Goal: Task Accomplishment & Management: Manage account settings

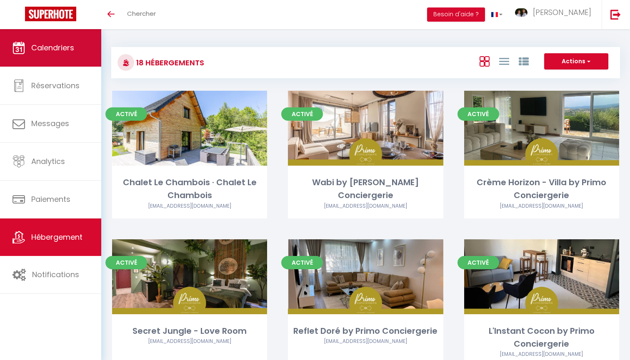
click at [84, 60] on link "Calendriers" at bounding box center [50, 48] width 101 height 38
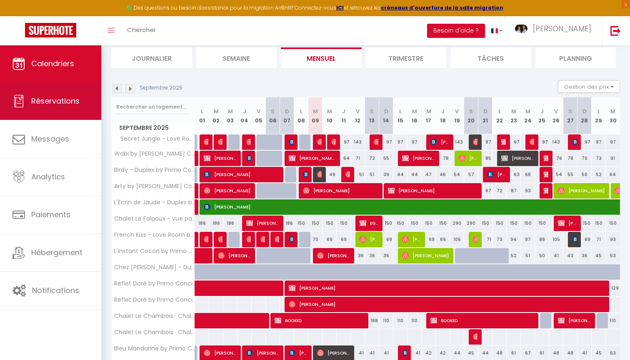
scroll to position [54, 0]
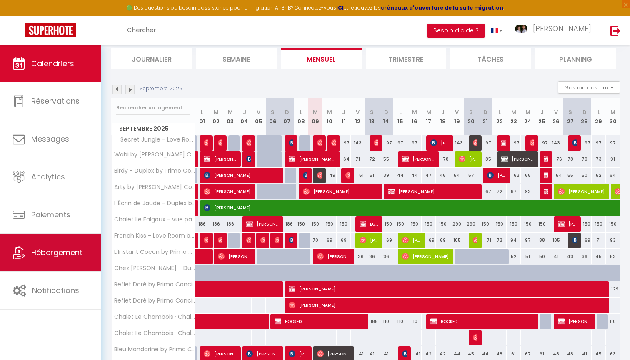
click at [73, 254] on span "Hébergement" at bounding box center [56, 253] width 51 height 10
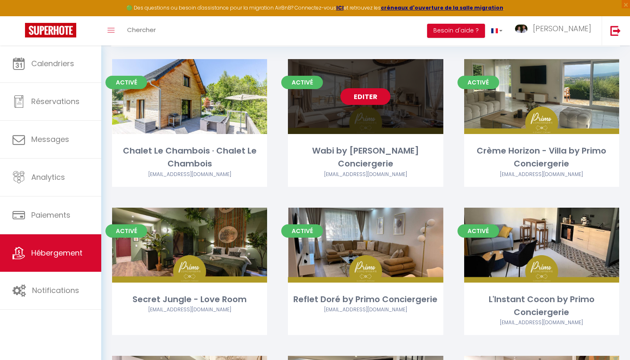
scroll to position [49, 0]
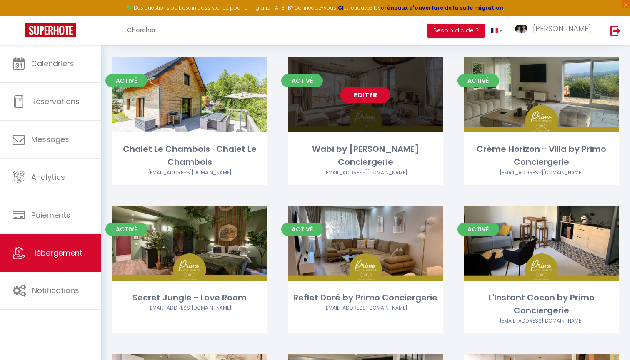
click at [374, 94] on link "Editer" at bounding box center [365, 95] width 50 height 17
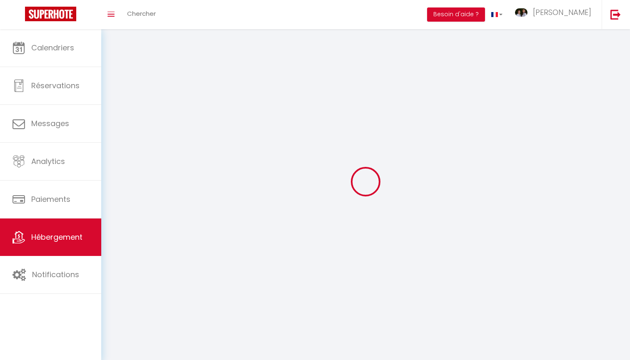
select select
select select "28"
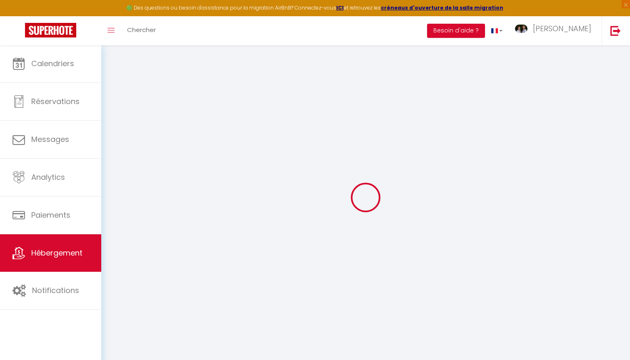
select select
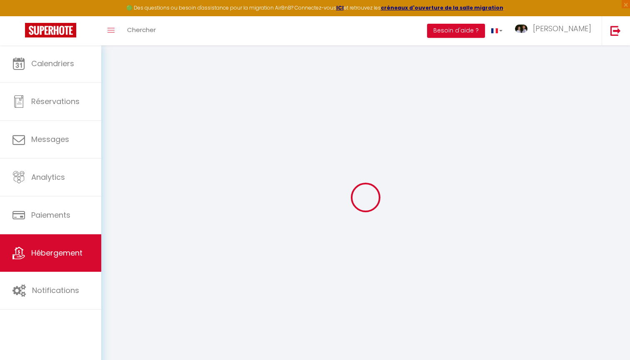
select select
checkbox input "false"
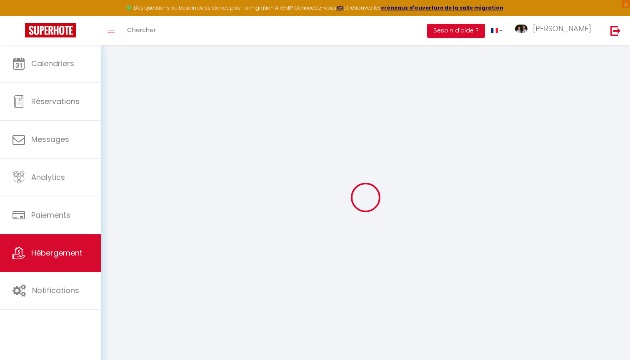
select select
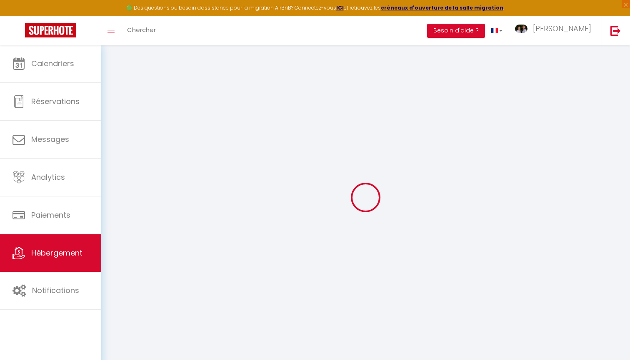
select select
checkbox input "false"
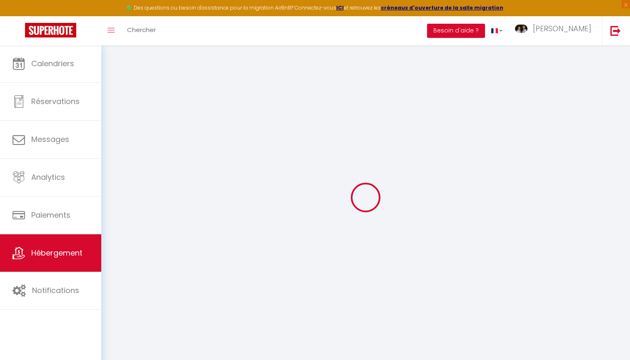
checkbox input "false"
select select
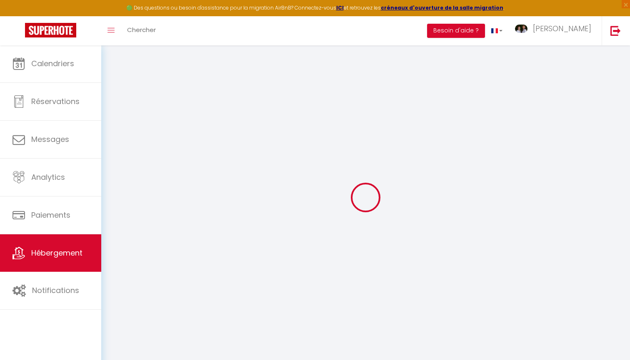
select select
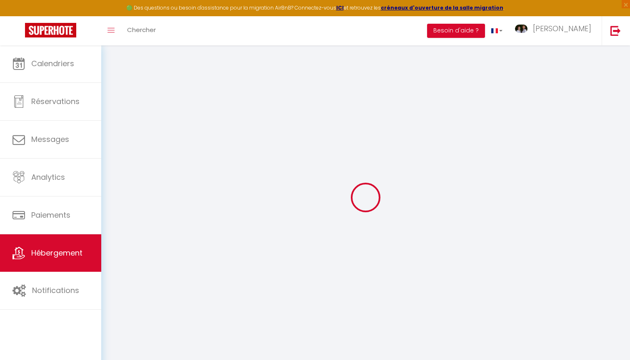
checkbox input "false"
select select
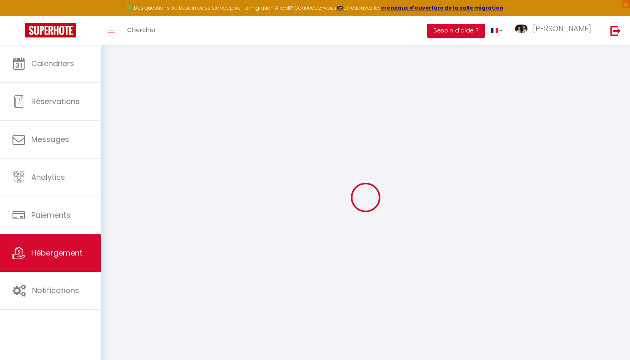
select select
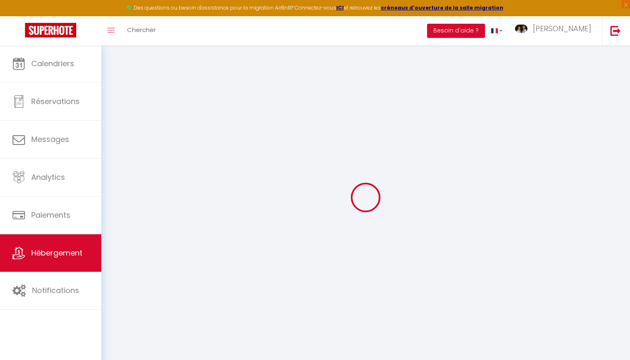
select select
checkbox input "false"
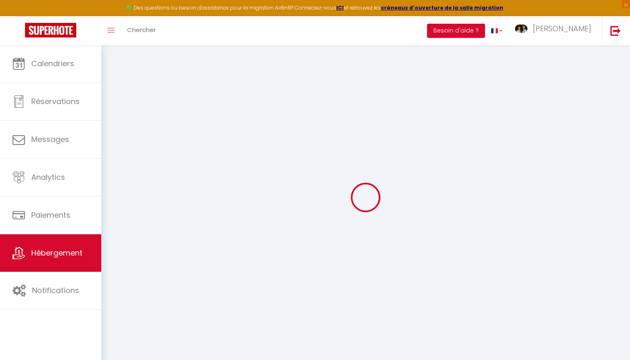
checkbox input "false"
select select
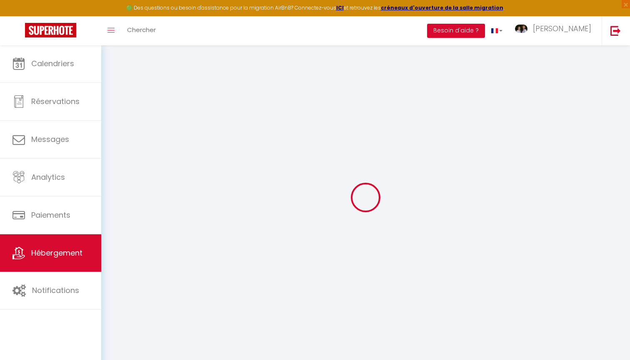
select select
checkbox input "false"
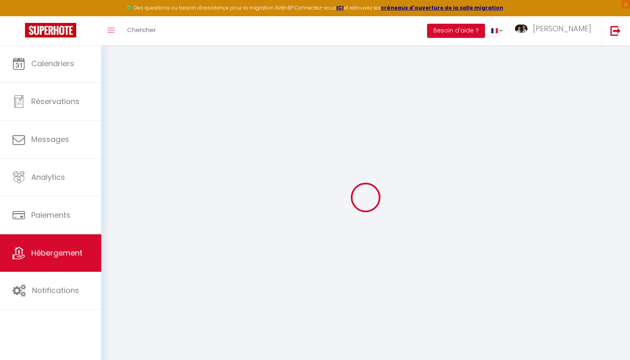
checkbox input "false"
select select
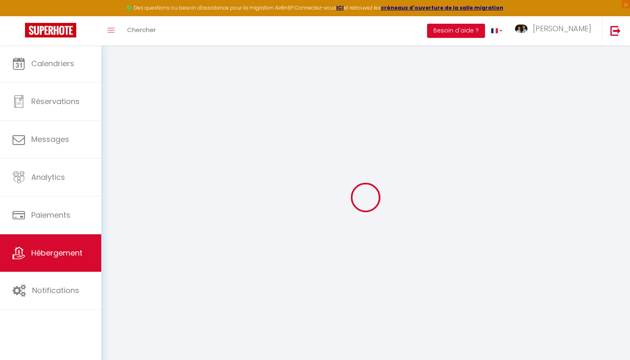
type input "Wabi by [PERSON_NAME] Conciergerie"
type input "[PERSON_NAME]"
type input "SNC LE CLOS LUFBERY"
type input "[STREET_ADDRESS]"
type input "63130"
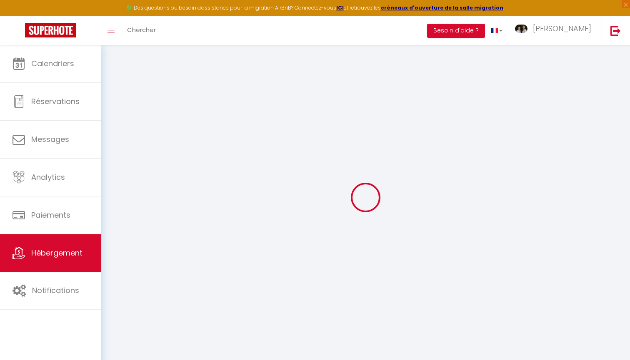
type input "Royat"
select select "2"
type input "66"
type input "42"
type input "5"
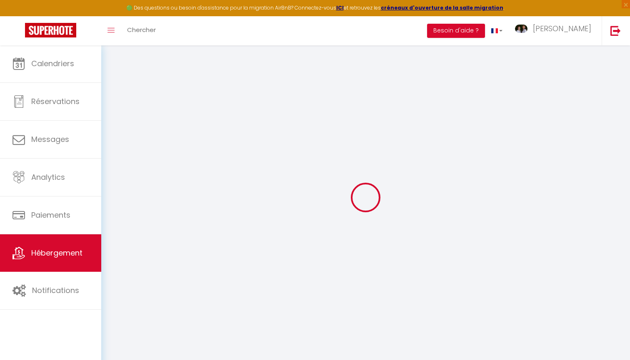
type input "4"
type input "400"
select select
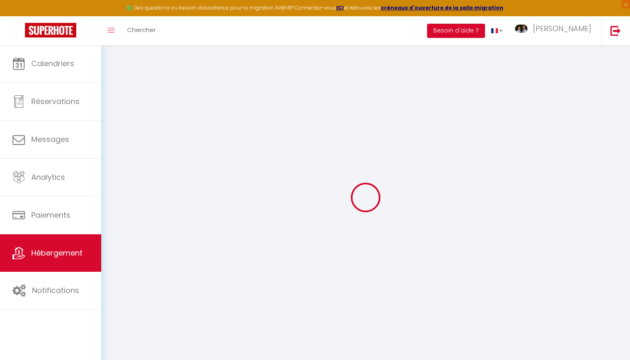
select select
type input "Rue Marceau"
type input "63400"
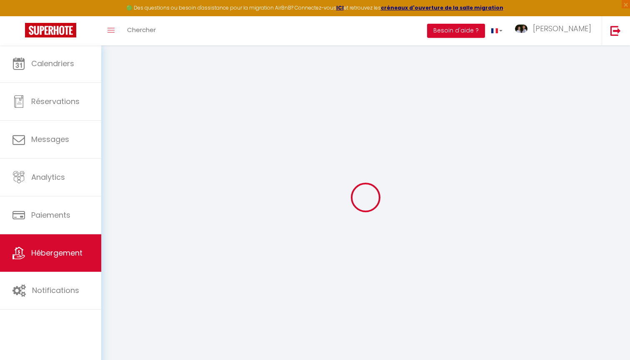
type input "Chamalières"
type input "[EMAIL_ADDRESS][DOMAIN_NAME]"
select select "10278"
checkbox input "true"
checkbox input "false"
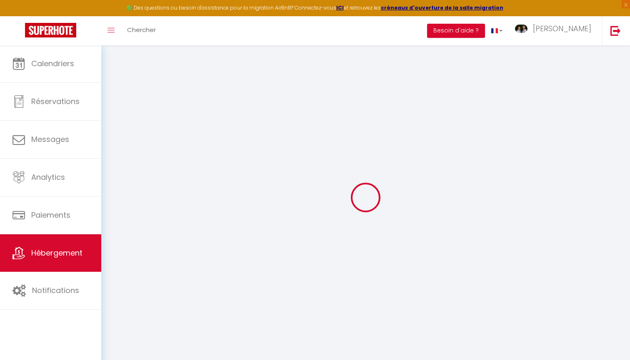
checkbox input "false"
radio input "true"
type input "0"
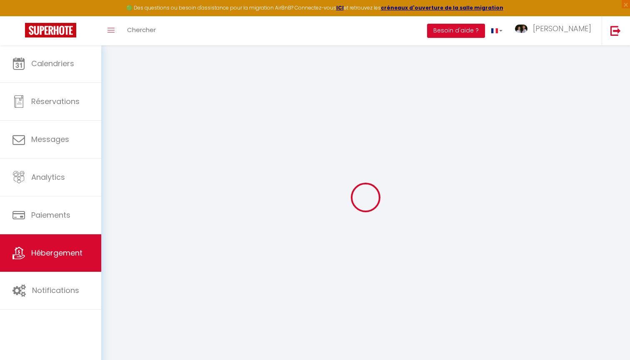
type input "0"
select select
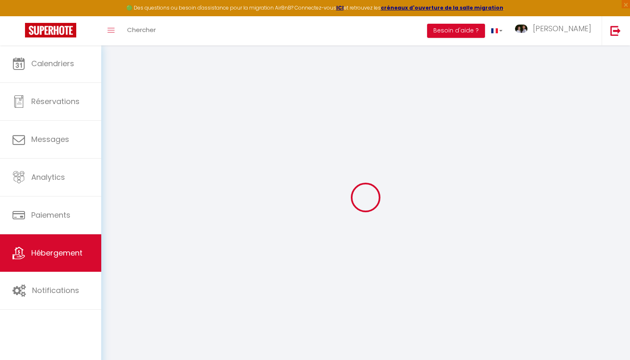
select select
checkbox input "true"
checkbox input "false"
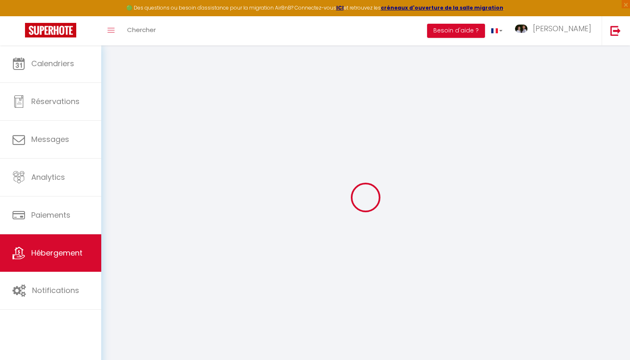
checkbox input "false"
select select
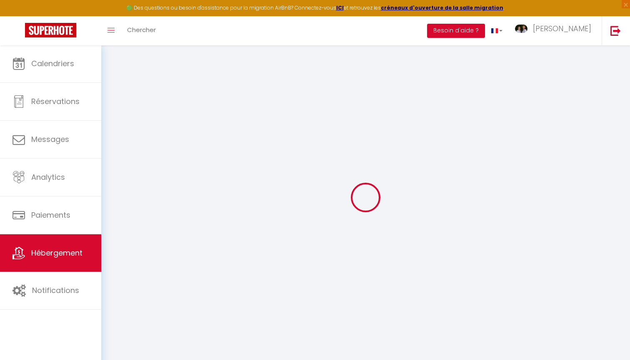
select select
checkbox input "true"
checkbox input "false"
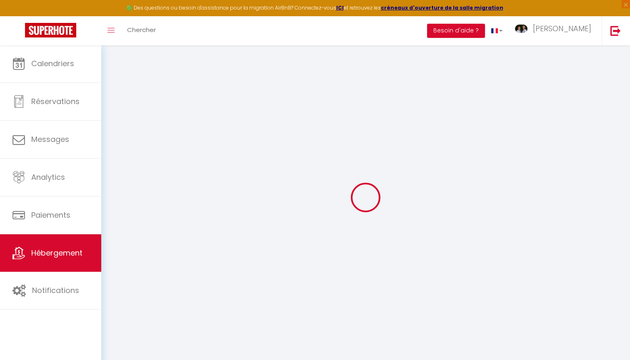
checkbox input "false"
checkbox input "true"
checkbox input "false"
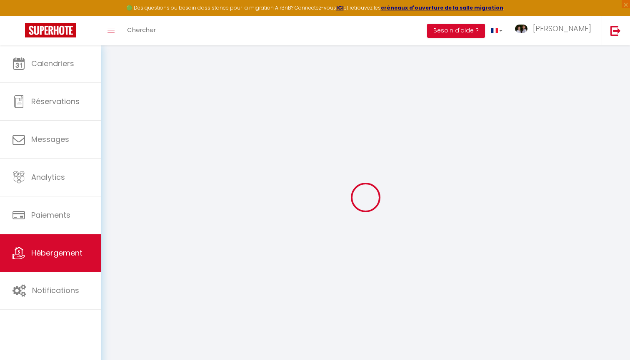
select select "16:00"
select select "23:45"
select select "11:00"
select select "30"
select select "120"
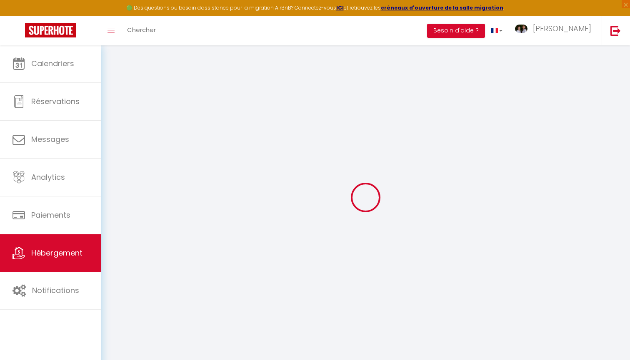
select select "20:00"
checkbox input "true"
checkbox input "false"
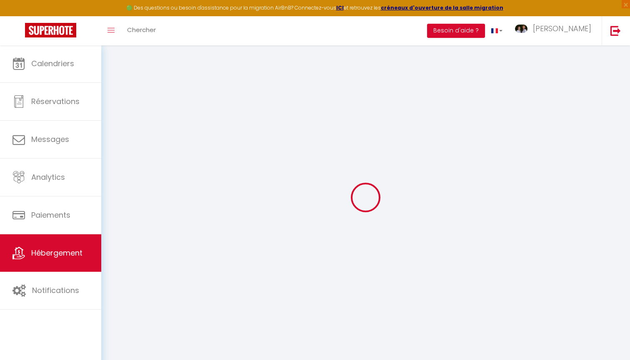
checkbox input "true"
checkbox input "false"
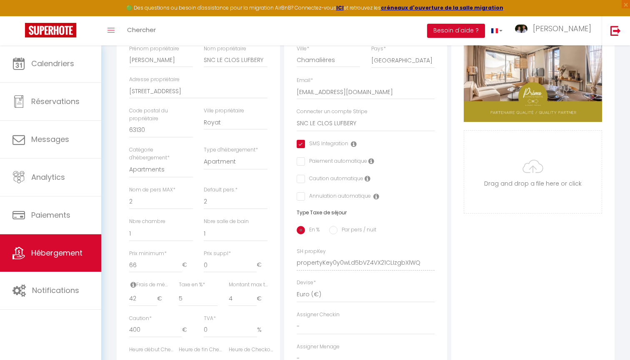
scroll to position [183, 0]
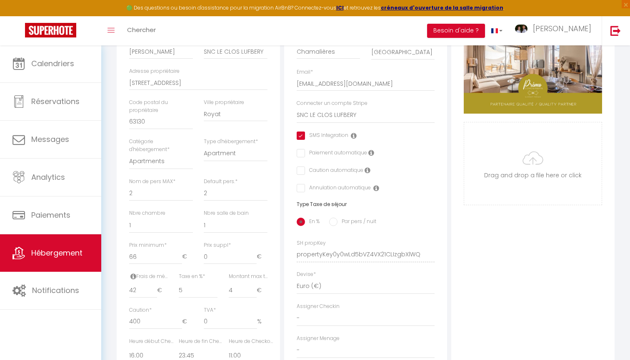
checkbox input "true"
checkbox input "false"
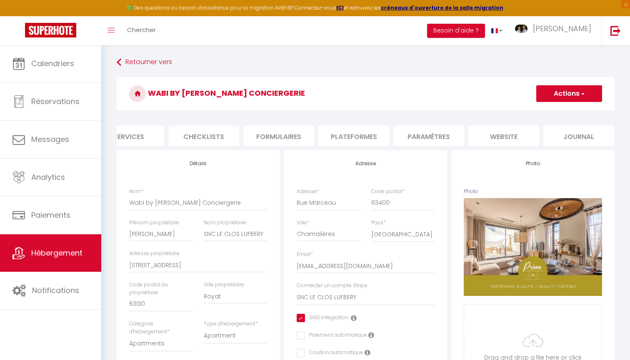
scroll to position [0, 248]
click at [512, 133] on li "website" at bounding box center [504, 136] width 71 height 20
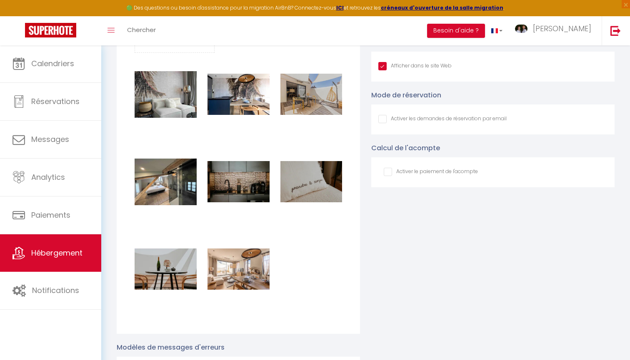
scroll to position [1910, 0]
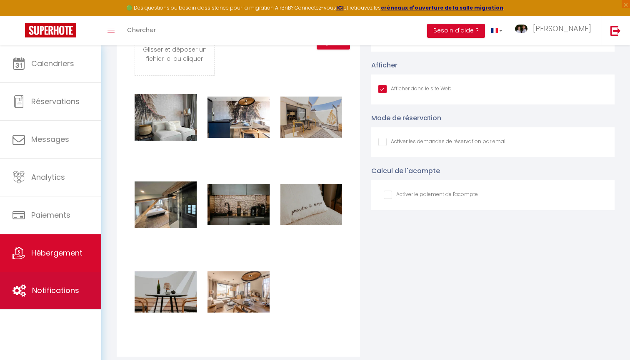
click at [66, 305] on link "Notifications" at bounding box center [50, 291] width 101 height 38
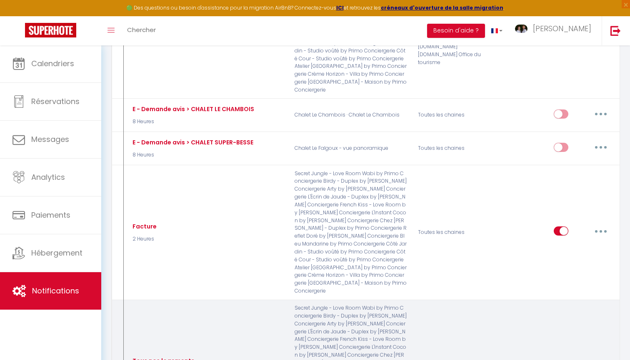
scroll to position [2201, 0]
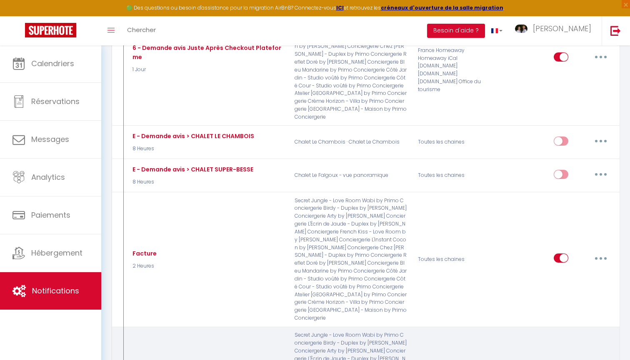
type input "Tous nos logements"
select select "5"
select select "1 Jour"
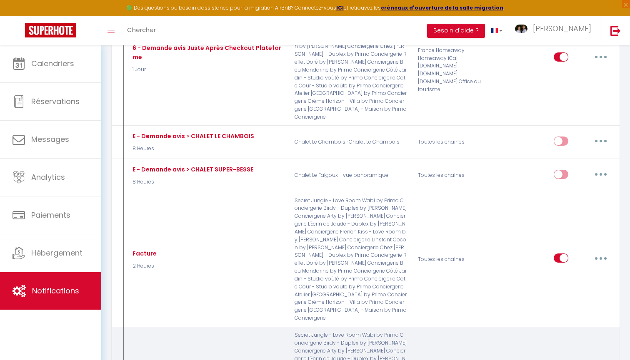
select select
checkbox input "true"
checkbox input "false"
radio input "true"
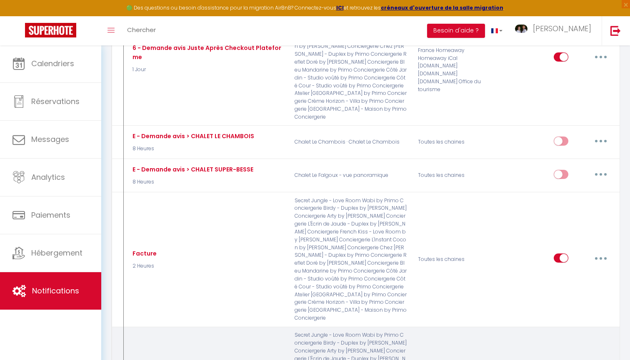
select select "sms"
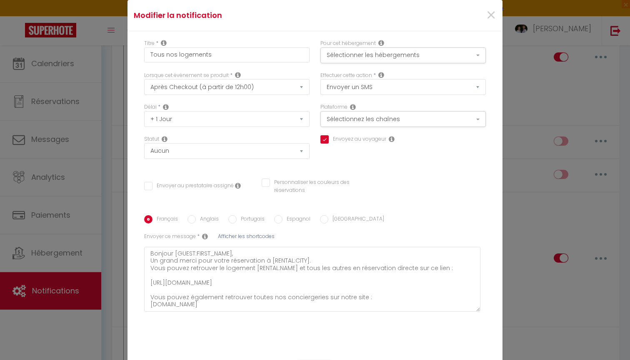
scroll to position [10, 0]
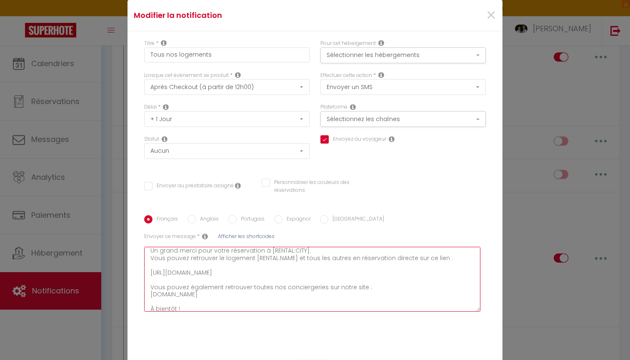
drag, startPoint x: 358, startPoint y: 272, endPoint x: 145, endPoint y: 273, distance: 212.1
click at [145, 273] on textarea "Bonjour [GUEST:FIRST_NAME], Un grand merci pour votre réservation à [RENTAL:CIT…" at bounding box center [312, 279] width 336 height 65
click at [152, 273] on textarea "Bonjour [GUEST:FIRST_NAME], Un grand merci pour votre réservation à [RENTAL:CIT…" at bounding box center [312, 279] width 336 height 65
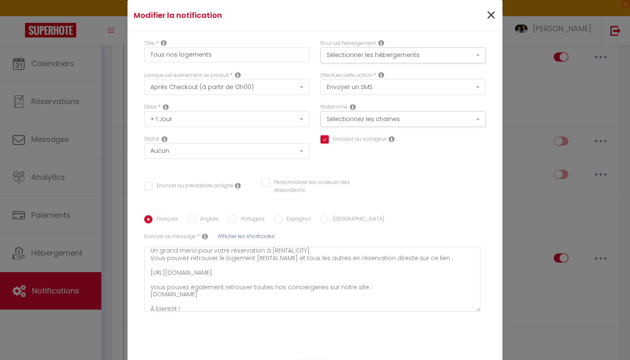
click at [489, 15] on span "×" at bounding box center [491, 15] width 10 height 25
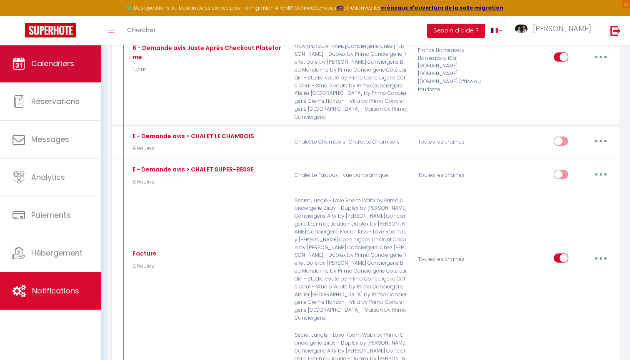
click at [54, 65] on span "Calendriers" at bounding box center [52, 63] width 43 height 10
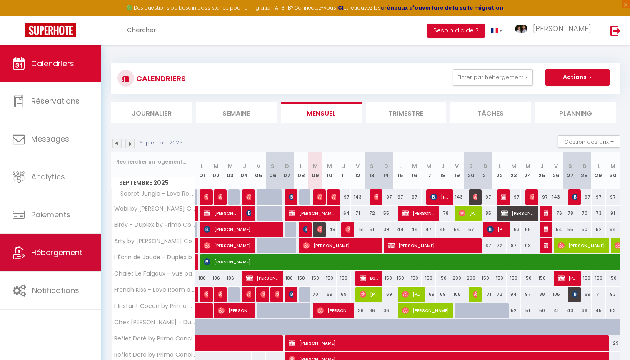
click at [73, 260] on link "Hébergement" at bounding box center [50, 253] width 101 height 38
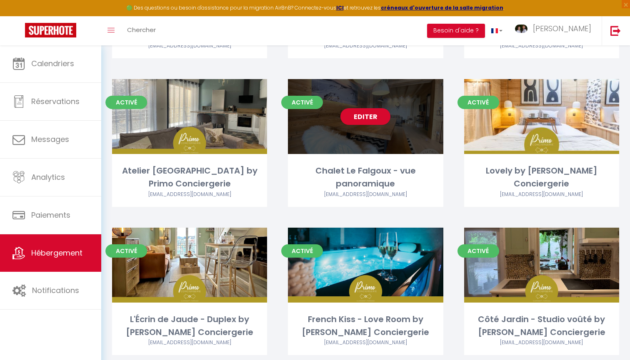
scroll to position [483, 0]
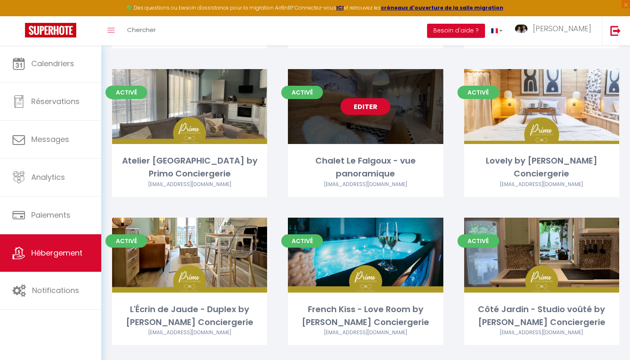
click at [365, 101] on link "Editer" at bounding box center [365, 106] width 50 height 17
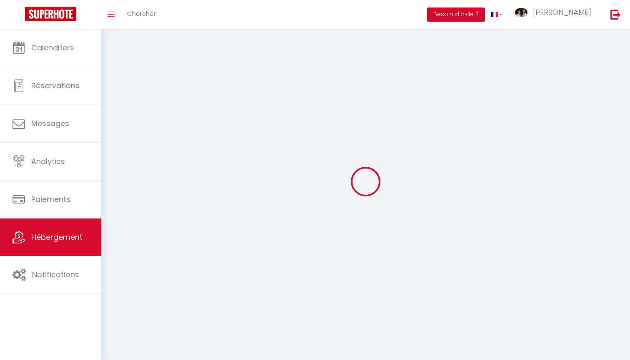
select select
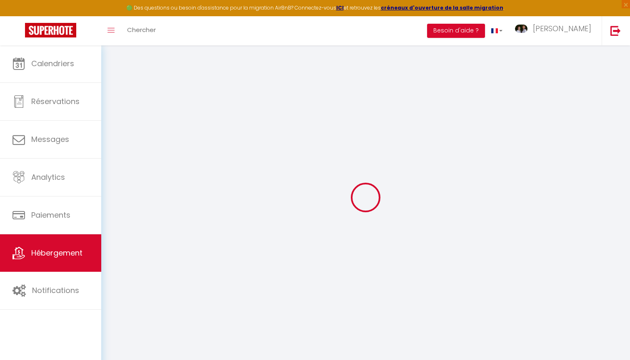
select select
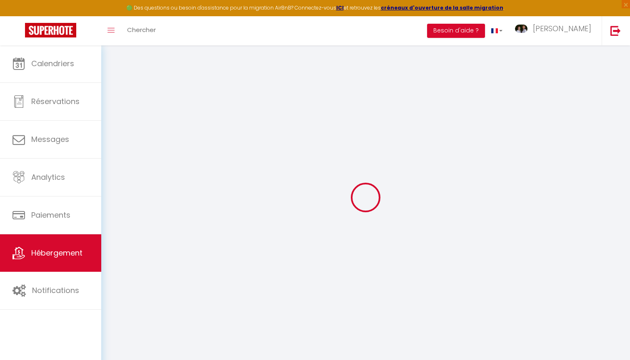
select select
checkbox input "false"
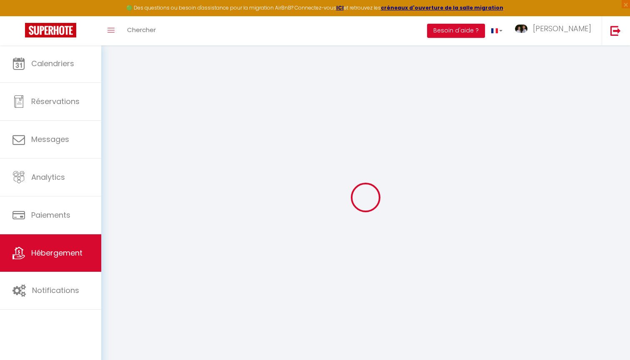
select select
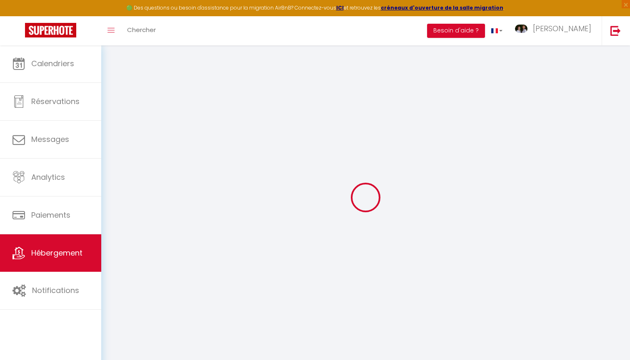
select select
checkbox input "false"
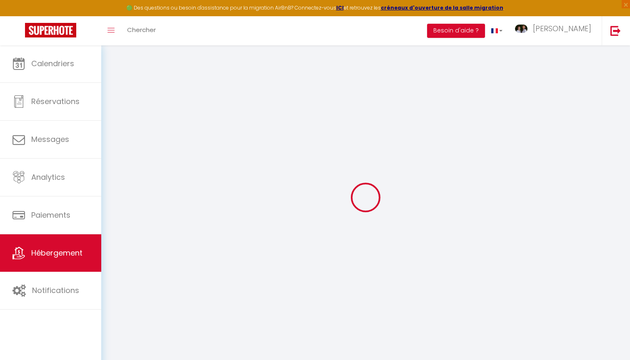
checkbox input "false"
select select
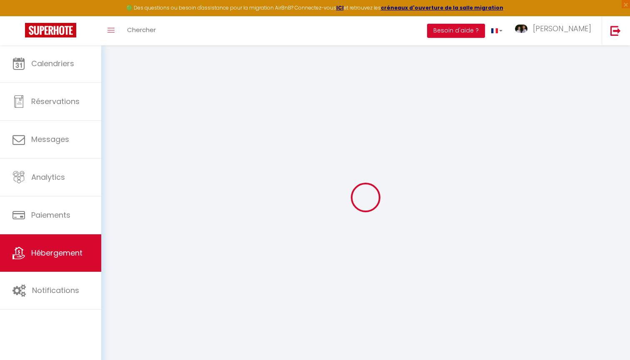
select select
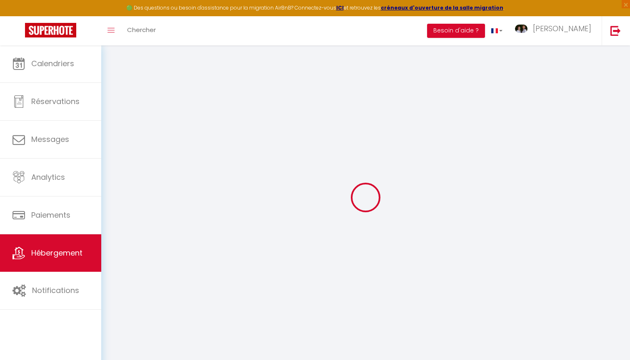
checkbox input "false"
select select
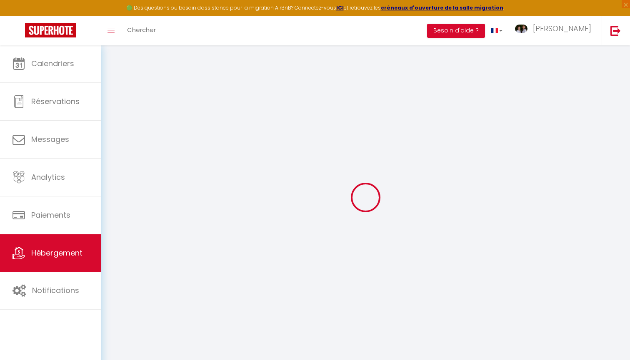
select select
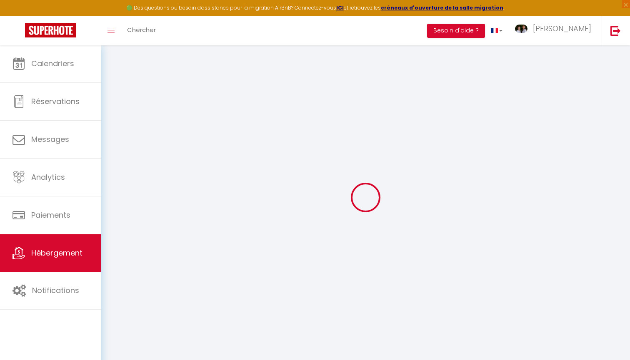
select select
checkbox input "false"
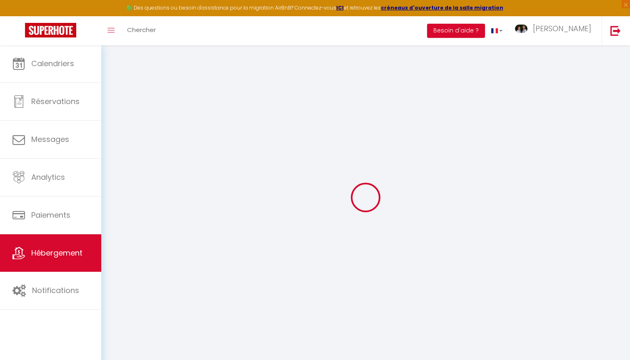
checkbox input "false"
select select
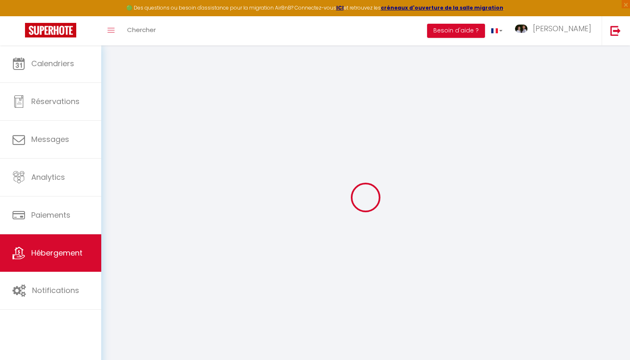
select select
checkbox input "false"
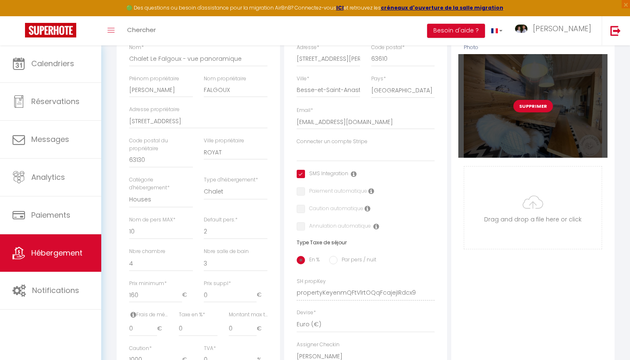
scroll to position [45, 0]
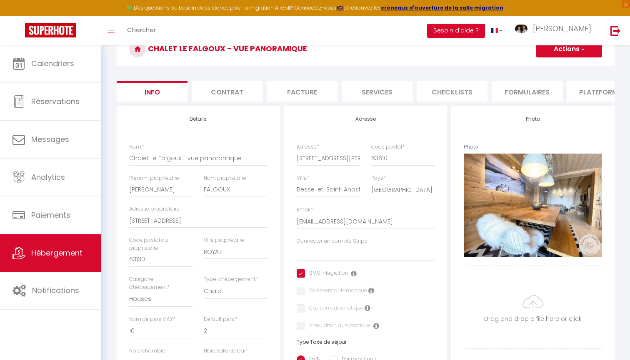
click at [592, 91] on li "Plateformes" at bounding box center [602, 91] width 71 height 20
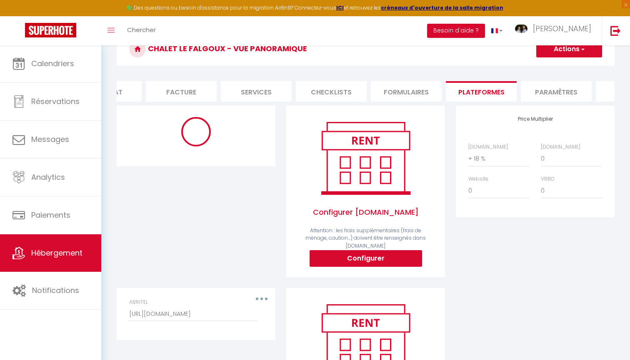
scroll to position [0, 211]
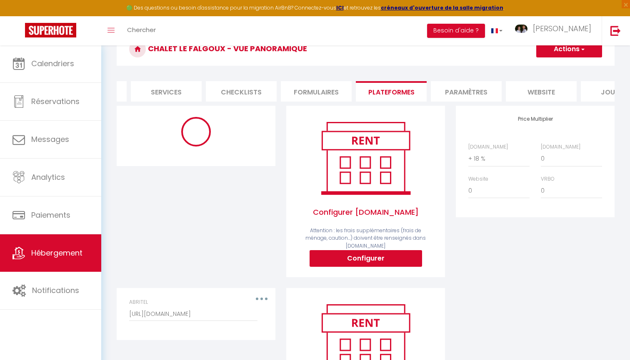
click at [538, 88] on li "website" at bounding box center [541, 91] width 71 height 20
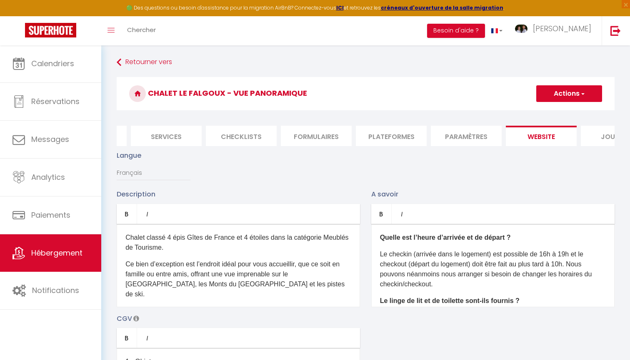
click at [64, 248] on link "Hébergement" at bounding box center [50, 254] width 101 height 38
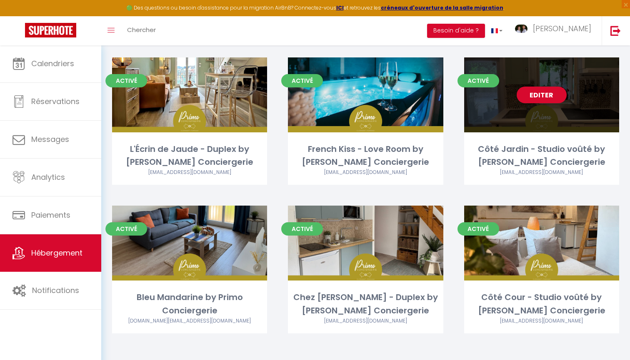
scroll to position [643, 0]
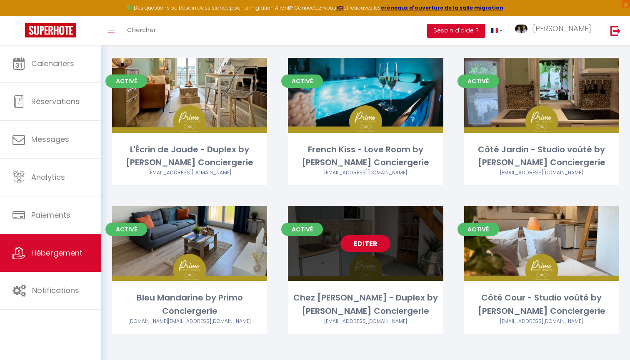
click at [355, 246] on link "Editer" at bounding box center [365, 243] width 50 height 17
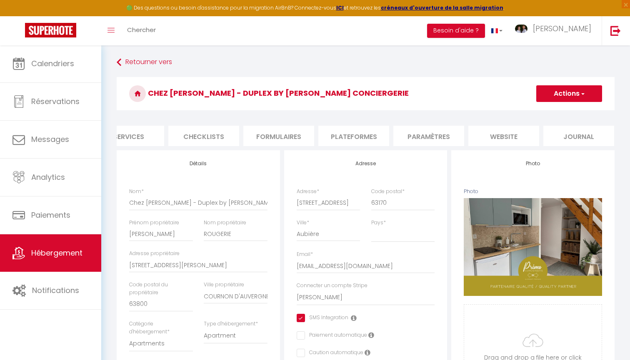
scroll to position [0, 248]
click at [512, 135] on li "website" at bounding box center [504, 136] width 71 height 20
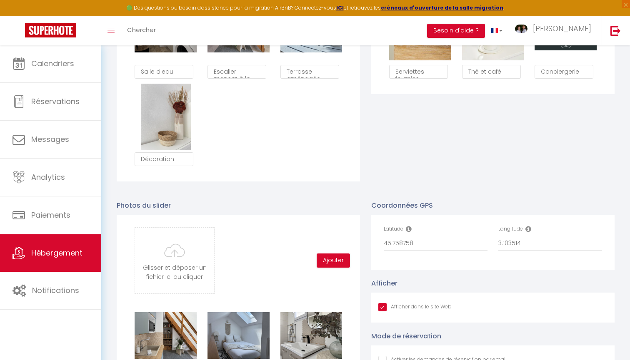
scroll to position [736, 0]
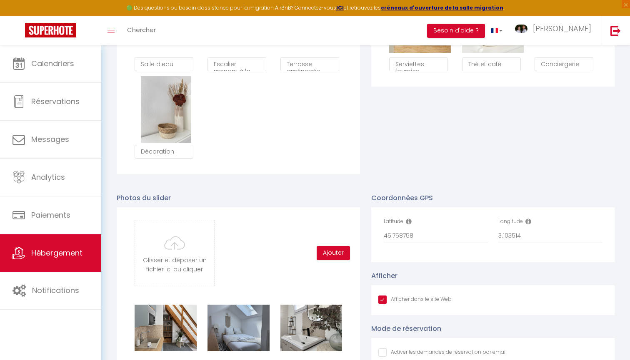
click at [382, 298] on input "Afficher dans le site Web" at bounding box center [414, 300] width 73 height 8
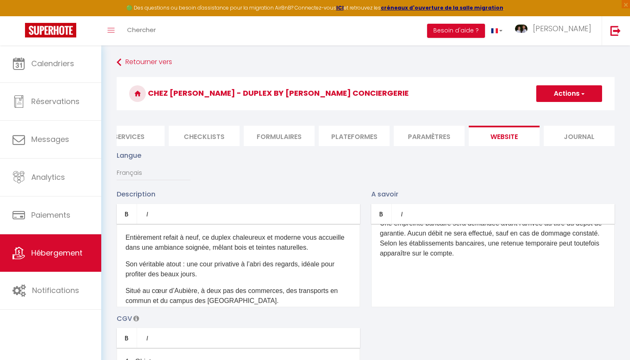
scroll to position [0, 0]
click at [567, 95] on button "Actions" at bounding box center [569, 93] width 66 height 17
click at [561, 112] on input "Enregistrer" at bounding box center [559, 112] width 31 height 8
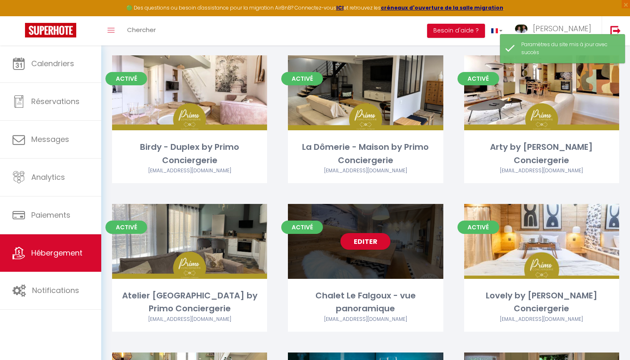
scroll to position [323, 0]
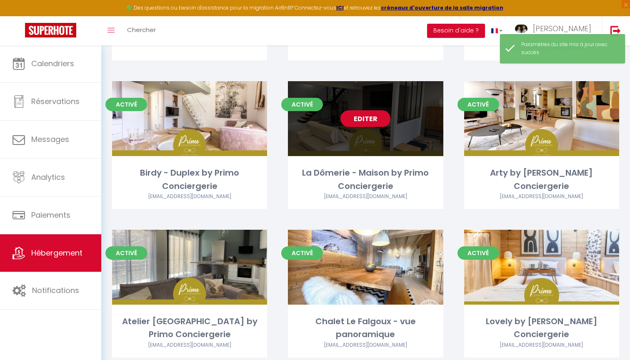
click at [363, 110] on link "Editer" at bounding box center [365, 118] width 50 height 17
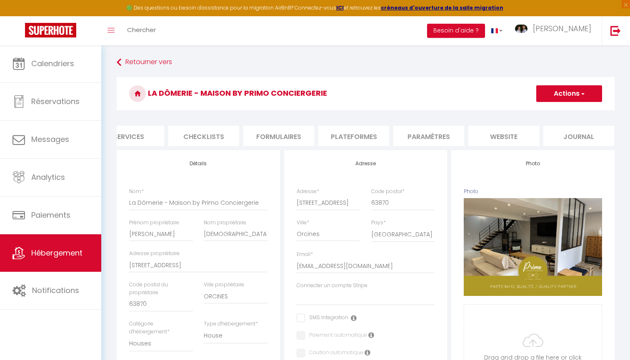
click at [516, 133] on li "website" at bounding box center [503, 136] width 71 height 20
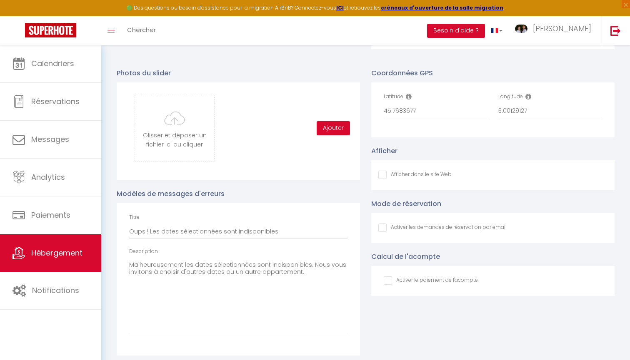
scroll to position [861, 0]
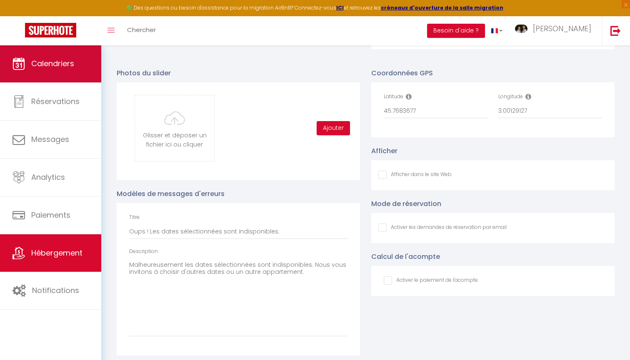
click at [64, 71] on link "Calendriers" at bounding box center [50, 64] width 101 height 38
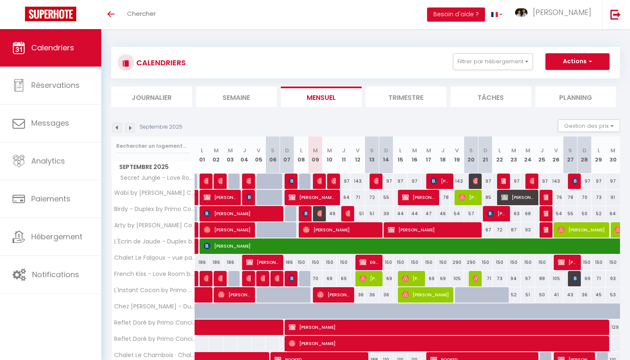
click at [375, 233] on span "[PERSON_NAME]" at bounding box center [340, 230] width 75 height 16
select select "OK"
select select "1"
select select "0"
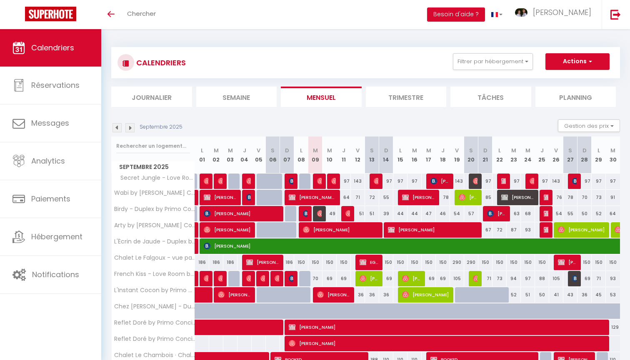
select select "1"
select select
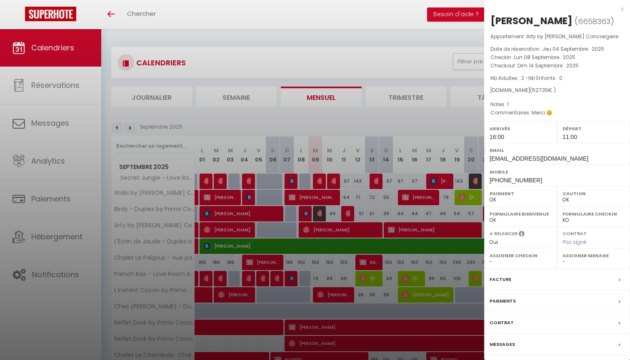
click at [383, 206] on div at bounding box center [315, 180] width 630 height 360
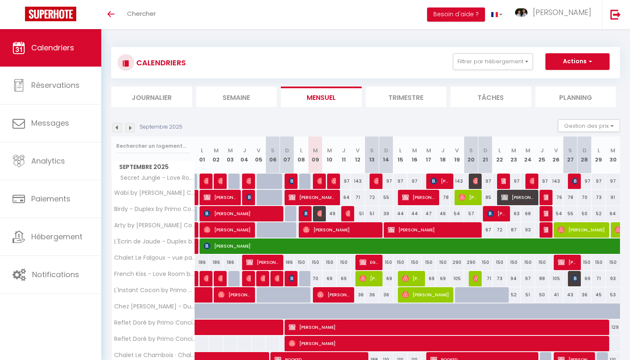
click at [345, 195] on div "64" at bounding box center [344, 197] width 14 height 15
type input "64"
type input "Jeu 11 Septembre 2025"
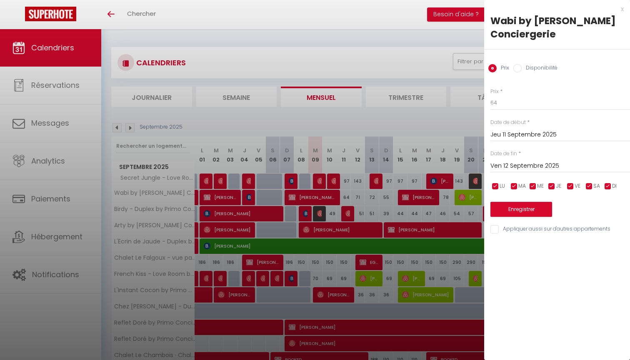
click at [516, 165] on input "Ven 12 Septembre 2025" at bounding box center [560, 166] width 140 height 11
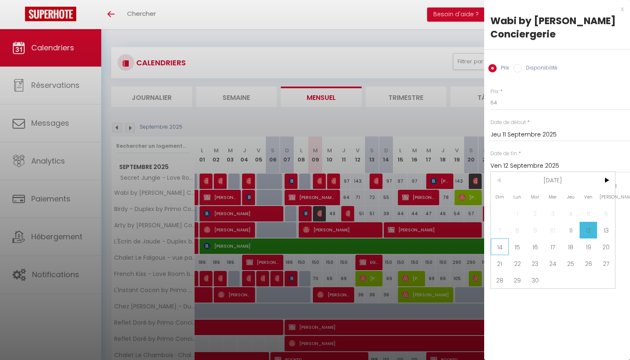
click at [505, 245] on span "14" at bounding box center [500, 247] width 18 height 17
type input "Dim 14 Septembre 2025"
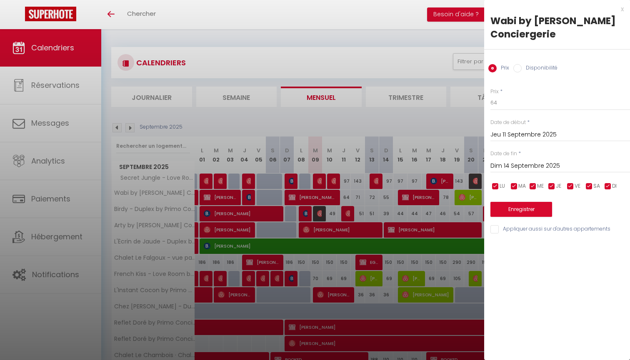
click at [539, 68] on label "Disponibilité" at bounding box center [540, 68] width 36 height 9
click at [522, 68] on input "Disponibilité" at bounding box center [517, 68] width 8 height 8
radio input "true"
radio input "false"
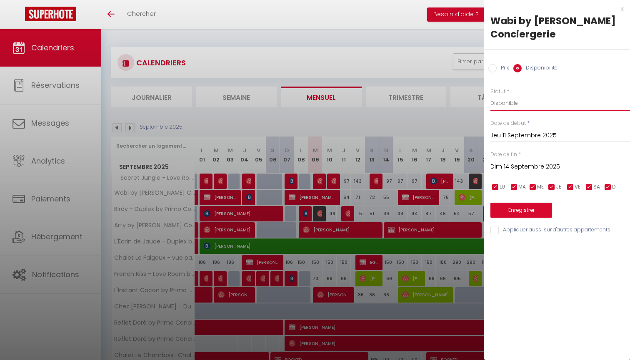
select select "0"
click at [524, 210] on button "Enregistrer" at bounding box center [521, 210] width 62 height 15
